Goal: Information Seeking & Learning: Understand process/instructions

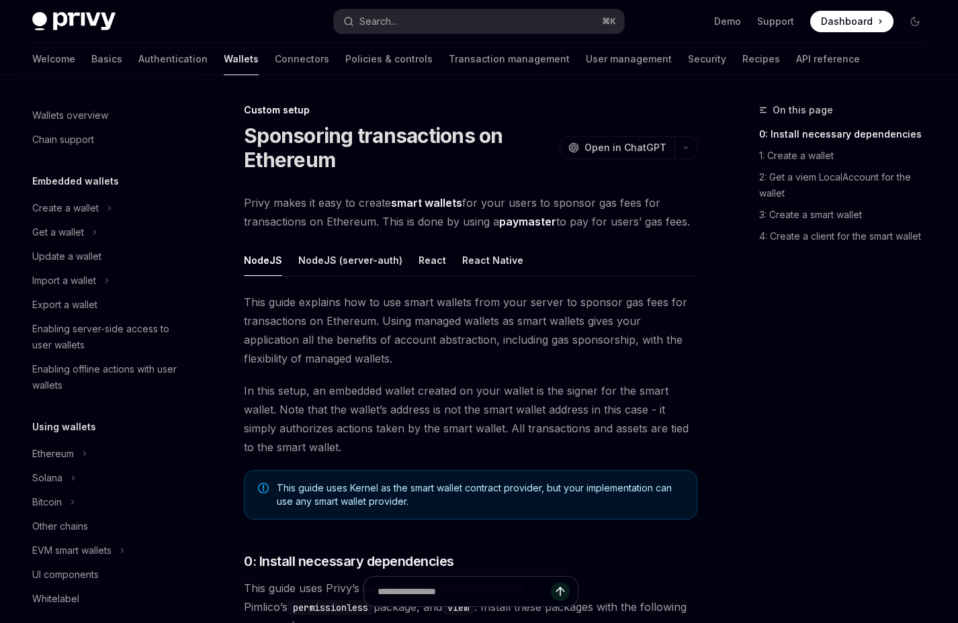
scroll to position [611, 0]
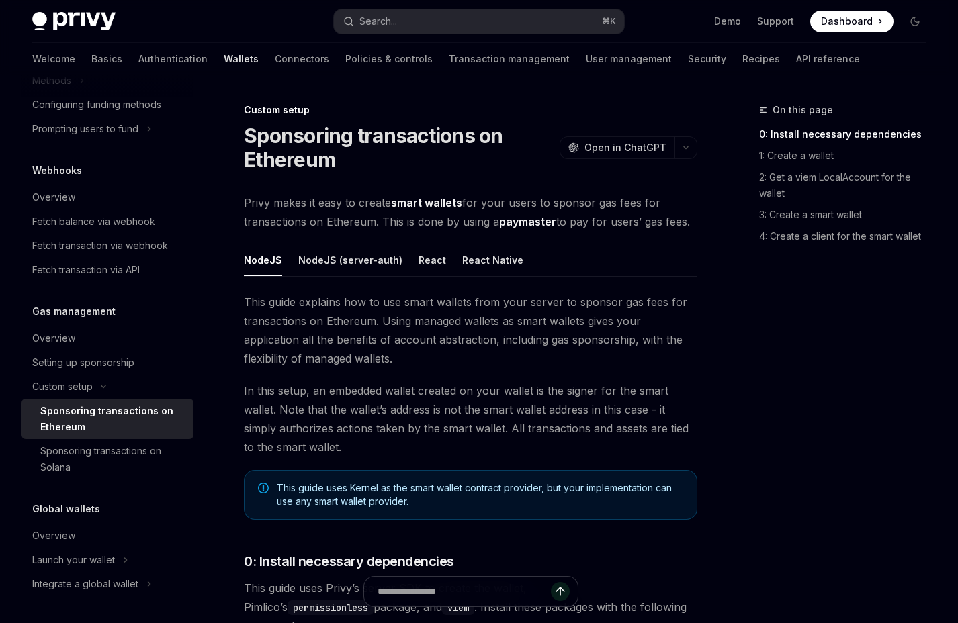
click at [492, 206] on span "Privy makes it easy to create smart wallets for your users to sponsor gas fees …" at bounding box center [471, 212] width 454 height 38
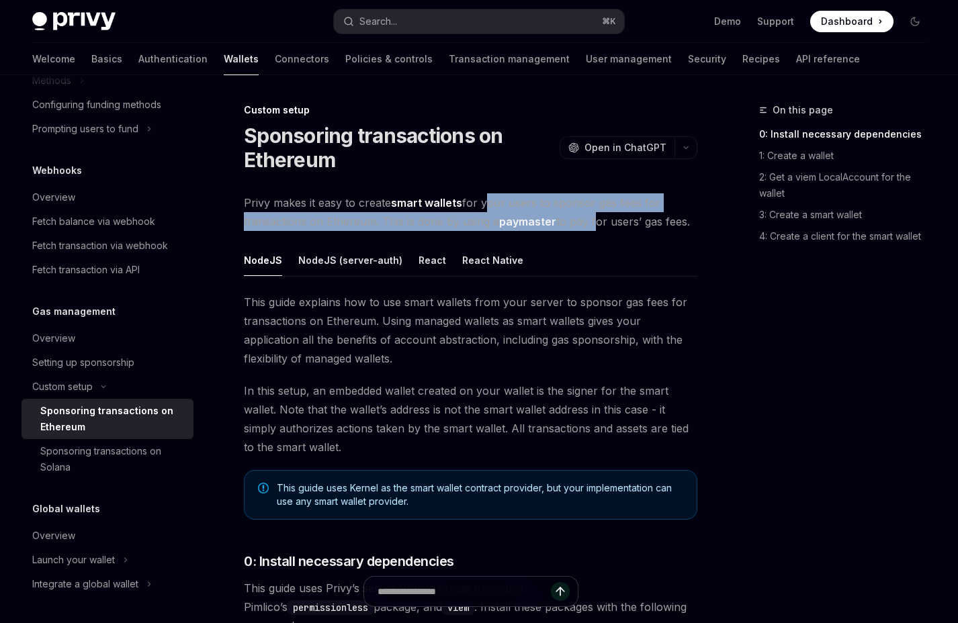
drag, startPoint x: 492, startPoint y: 206, endPoint x: 591, endPoint y: 228, distance: 100.6
click at [591, 228] on span "Privy makes it easy to create smart wallets for your users to sponsor gas fees …" at bounding box center [471, 212] width 454 height 38
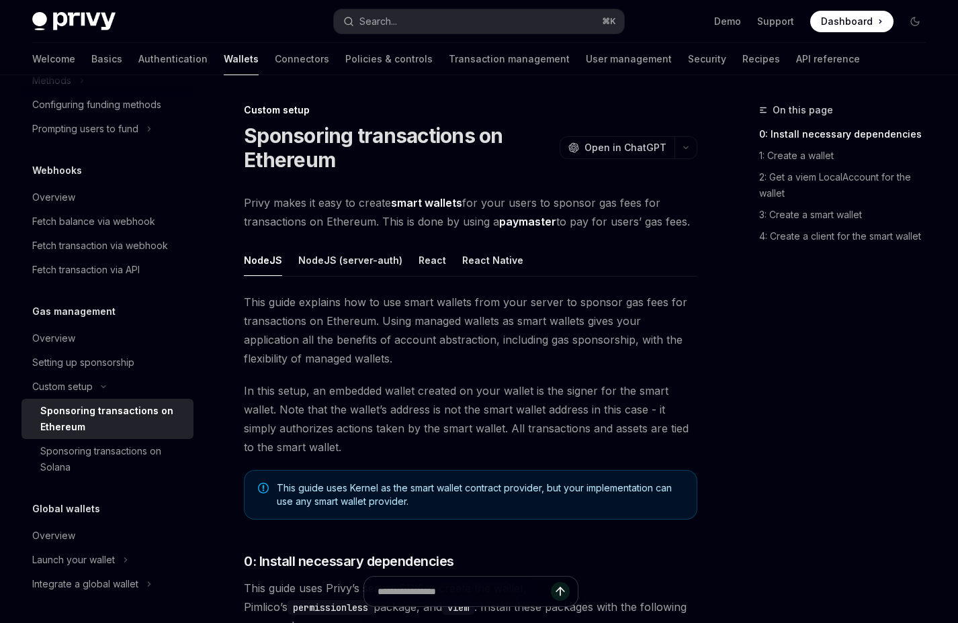
click at [572, 220] on span "Privy makes it easy to create smart wallets for your users to sponsor gas fees …" at bounding box center [471, 212] width 454 height 38
drag, startPoint x: 572, startPoint y: 220, endPoint x: 678, endPoint y: 221, distance: 105.5
click at [678, 221] on span "Privy makes it easy to create smart wallets for your users to sponsor gas fees …" at bounding box center [471, 212] width 454 height 38
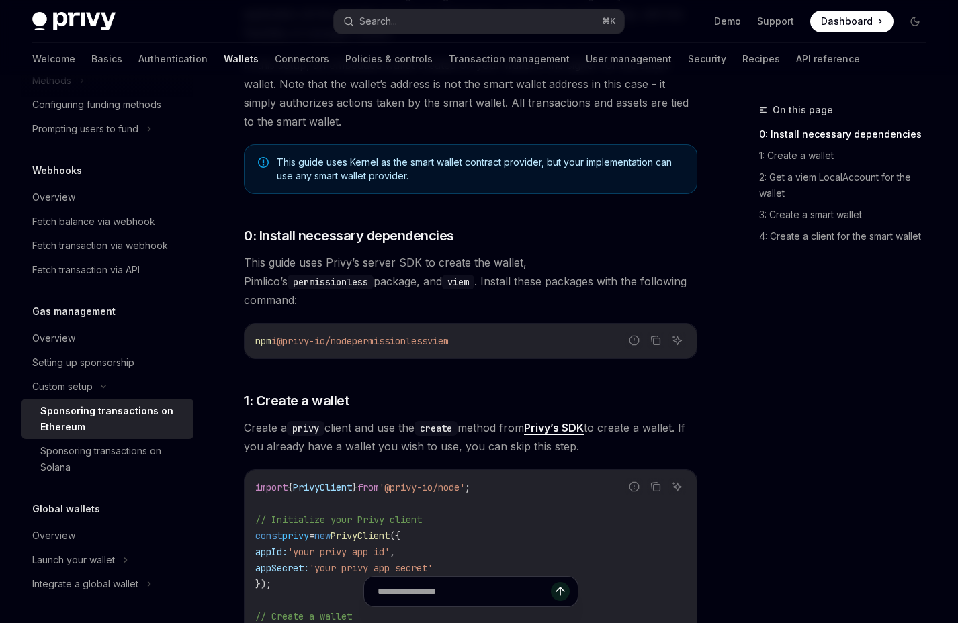
scroll to position [394, 0]
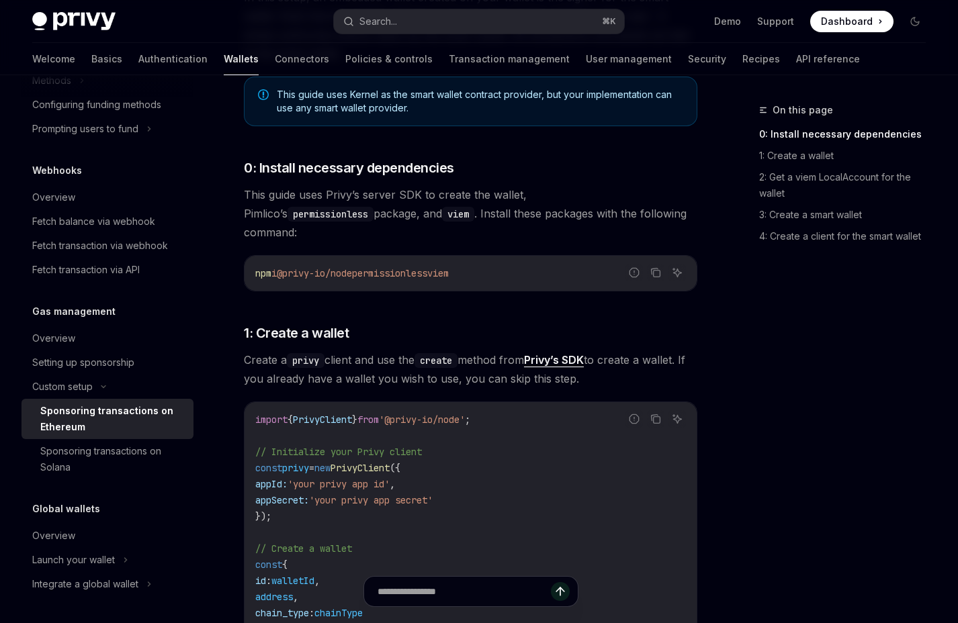
click at [268, 351] on span "Create a privy client and use the create method from Privy’s SDK to create a wa…" at bounding box center [471, 370] width 454 height 38
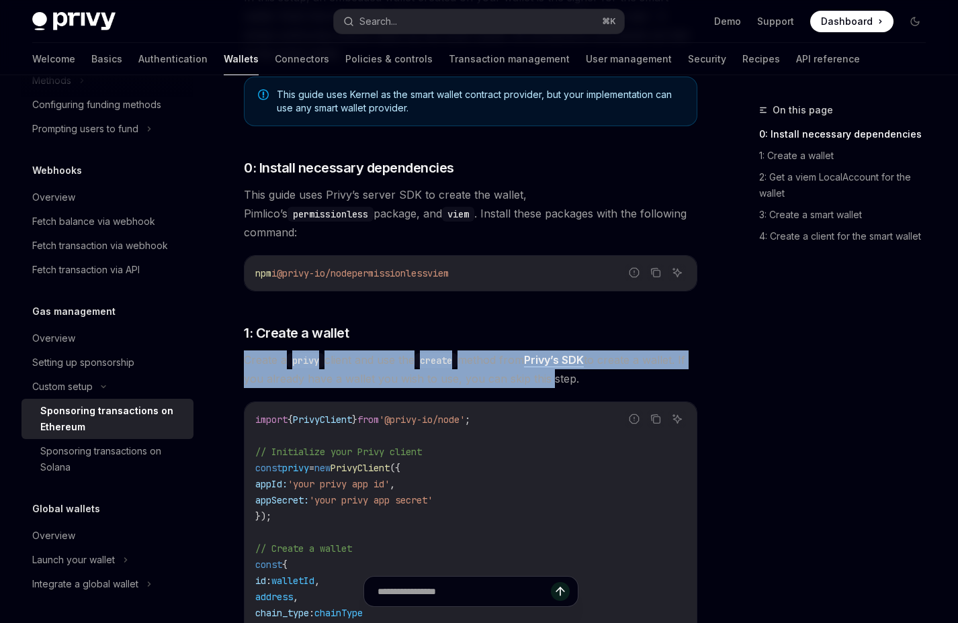
drag, startPoint x: 268, startPoint y: 339, endPoint x: 552, endPoint y: 361, distance: 285.1
click at [552, 361] on span "Create a privy client and use the create method from Privy’s SDK to create a wa…" at bounding box center [471, 370] width 454 height 38
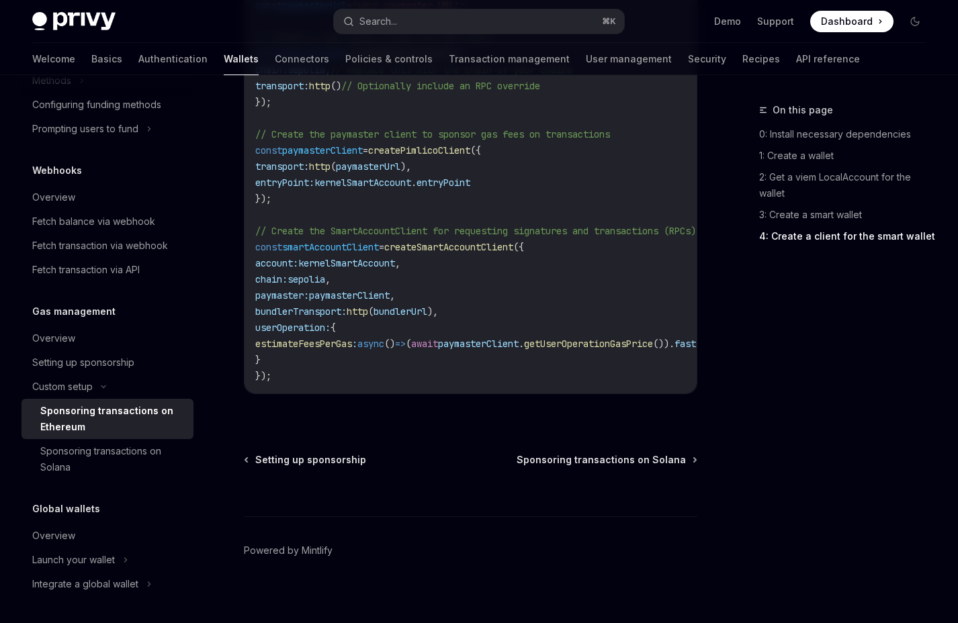
scroll to position [2038, 0]
click at [818, 390] on div "On this page 0: Install necessary dependencies 1: Create a wallet 2: Get a viem…" at bounding box center [834, 362] width 204 height 521
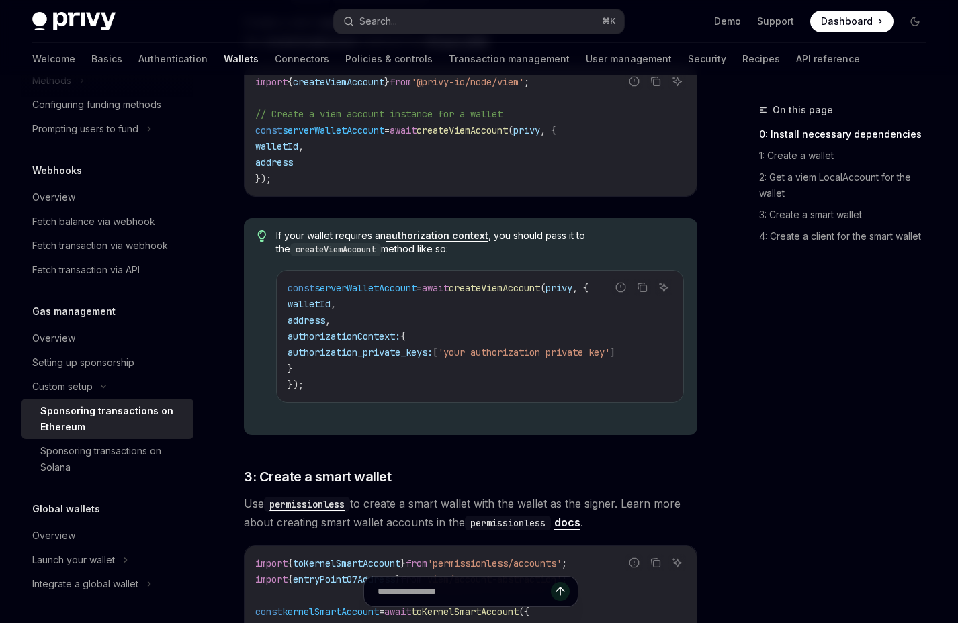
scroll to position [0, 0]
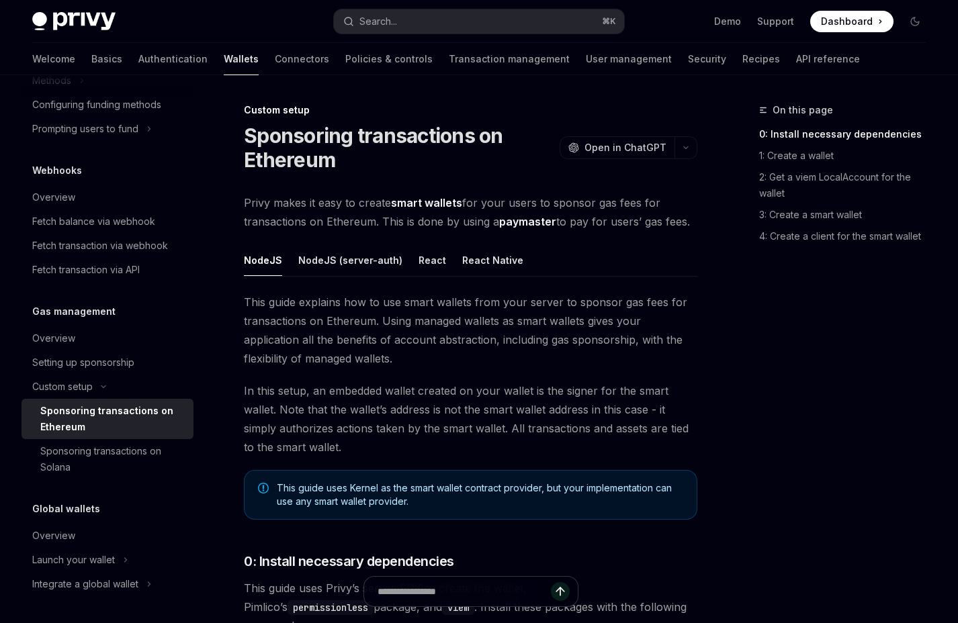
click at [543, 335] on span "This guide explains how to use smart wallets from your server to sponsor gas fe…" at bounding box center [471, 330] width 454 height 75
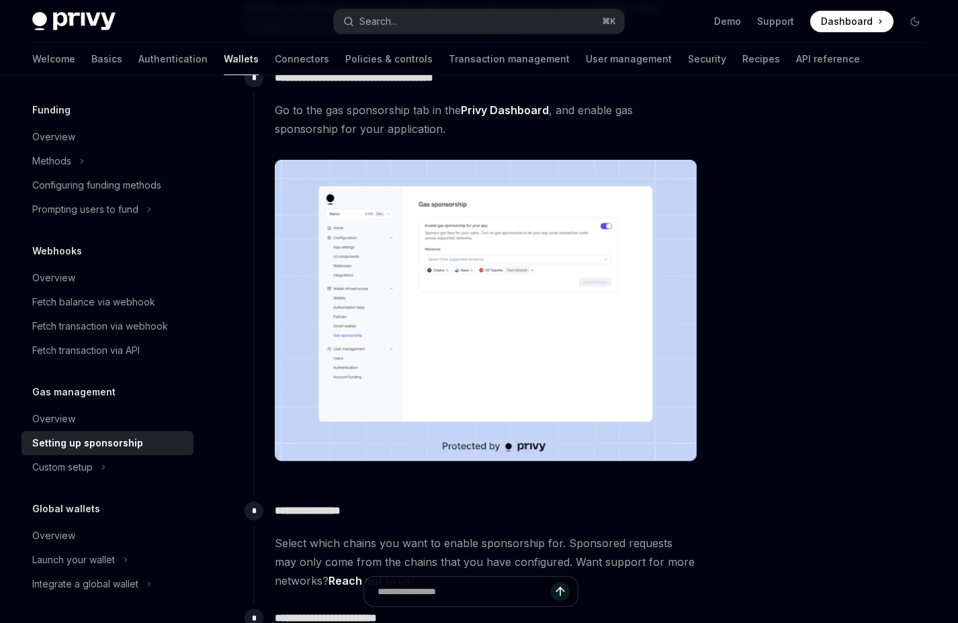
scroll to position [444, 0]
